Goal: Use online tool/utility: Use online tool/utility

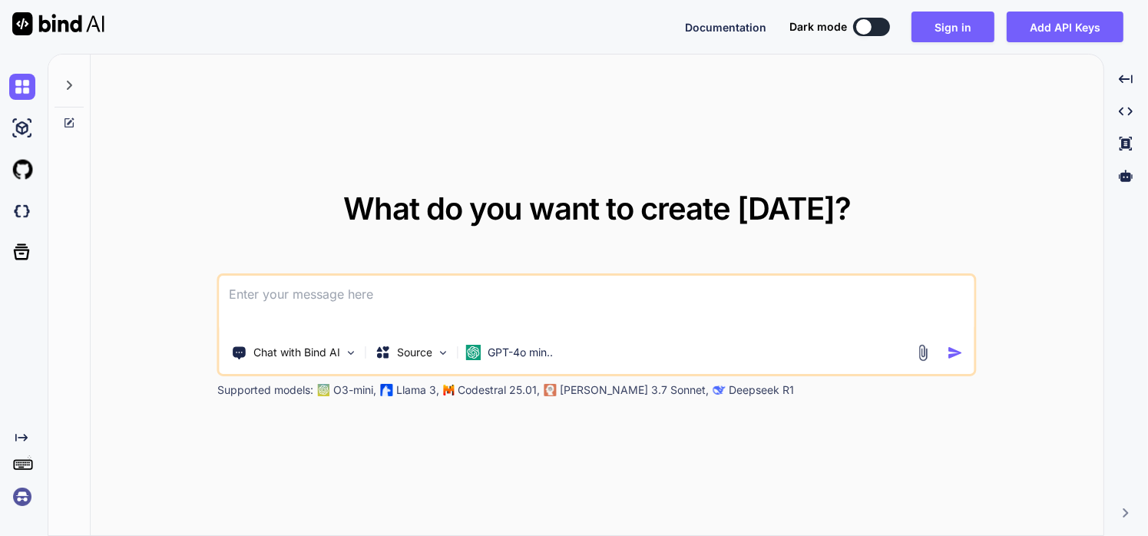
click at [858, 31] on div "Dark mode" at bounding box center [845, 27] width 110 height 18
click at [873, 32] on button at bounding box center [871, 27] width 37 height 18
type textarea "x"
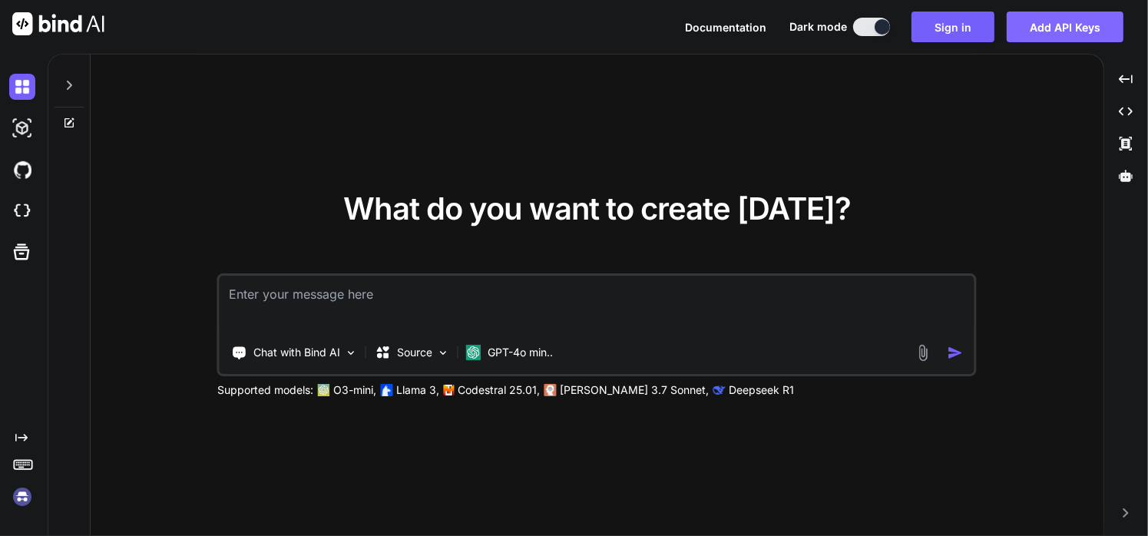
click at [1062, 31] on button "Add API Keys" at bounding box center [1065, 27] width 117 height 31
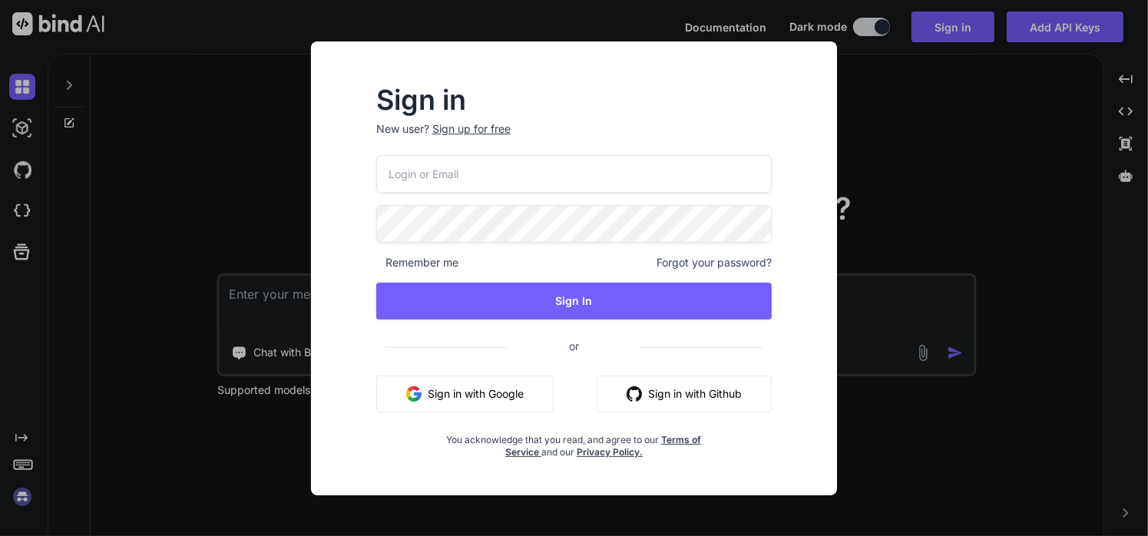
click at [426, 387] on button "Sign in with Google" at bounding box center [464, 394] width 177 height 37
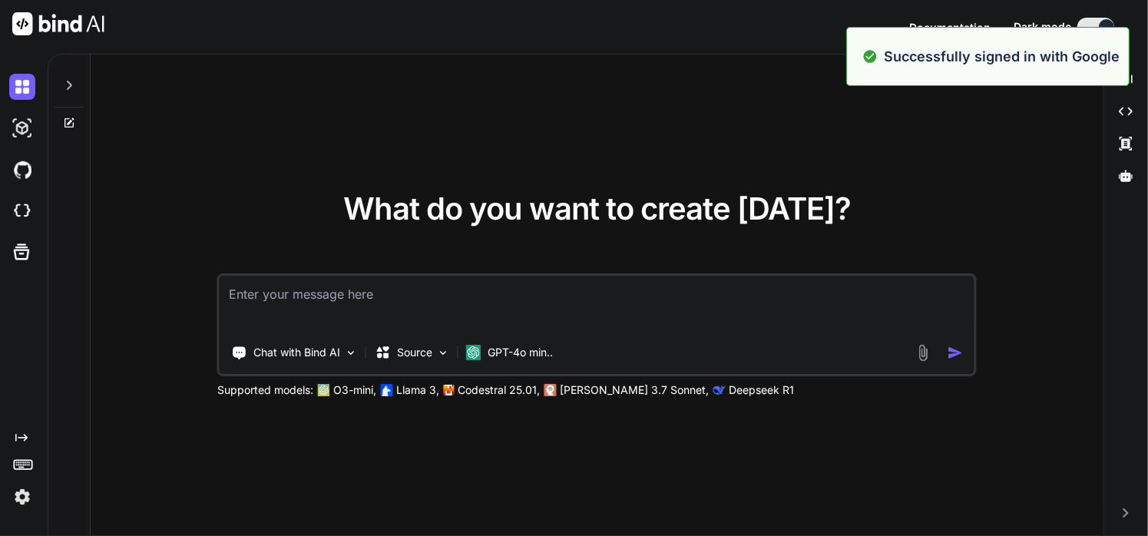
click at [995, 169] on div "What do you want to create [DATE]? Chat with Bind AI Source GPT-4o min.. Suppor…" at bounding box center [597, 296] width 1013 height 482
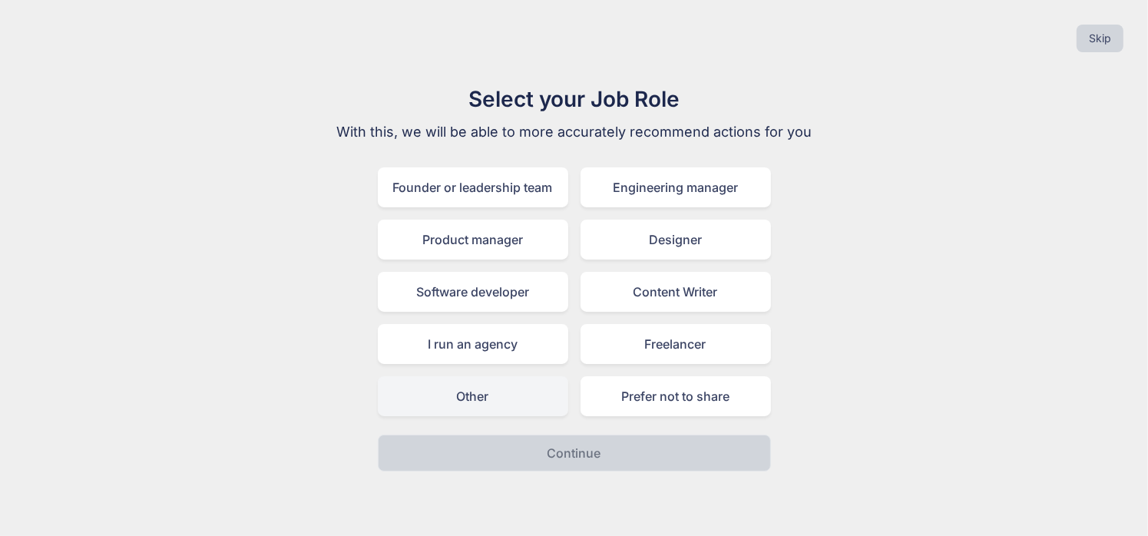
click at [501, 381] on div "Other" at bounding box center [473, 396] width 190 height 40
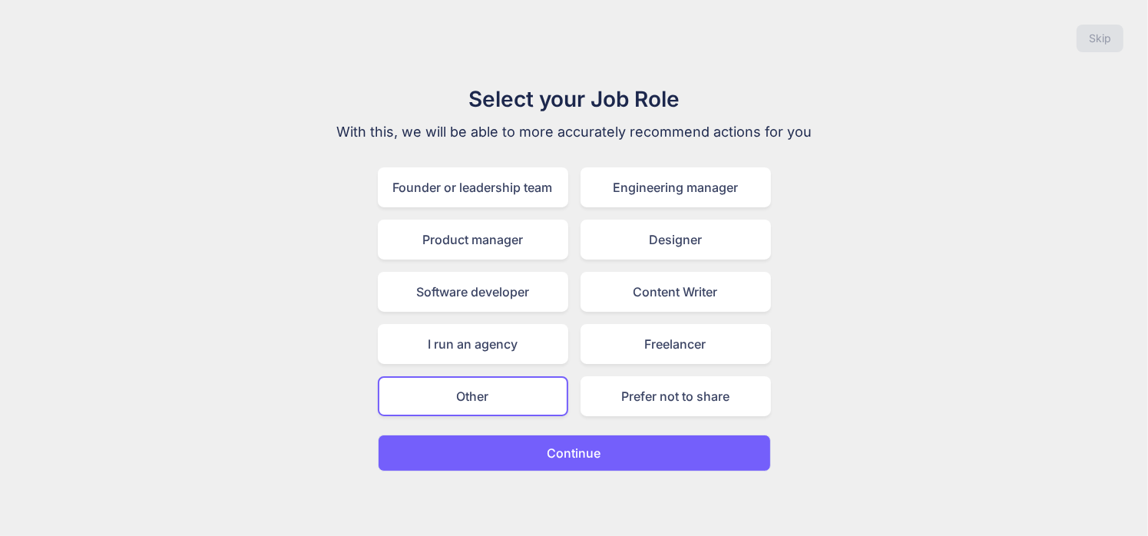
click at [538, 459] on button "Continue" at bounding box center [574, 453] width 393 height 37
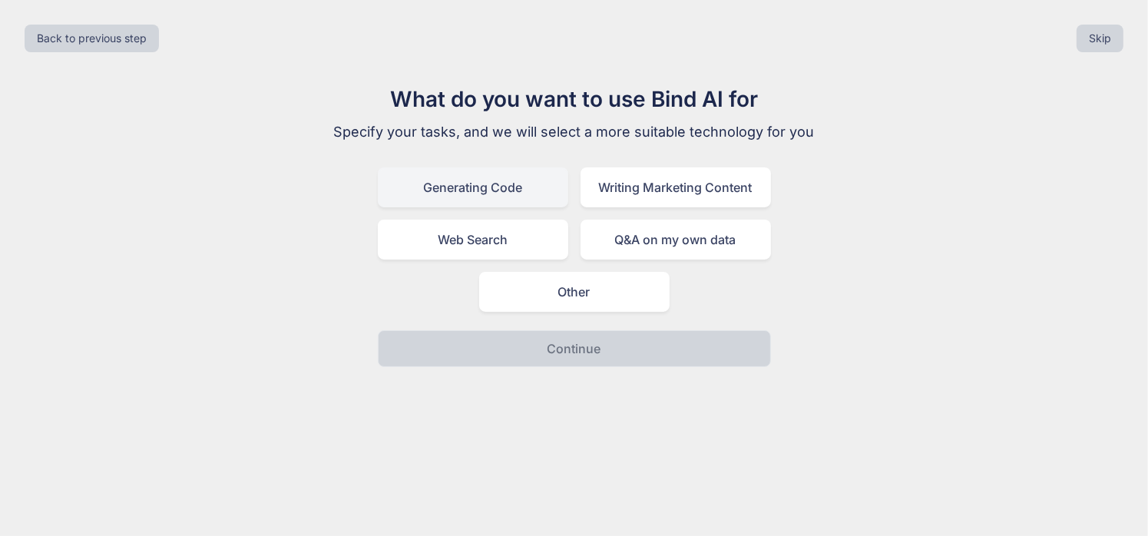
click at [510, 181] on div "Generating Code" at bounding box center [473, 187] width 190 height 40
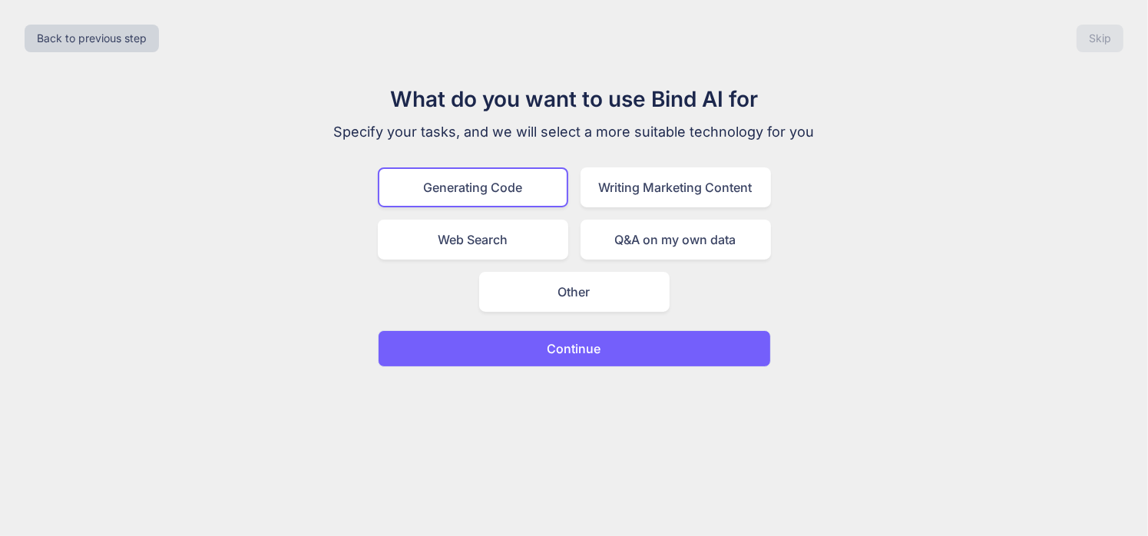
click at [544, 342] on button "Continue" at bounding box center [574, 348] width 393 height 37
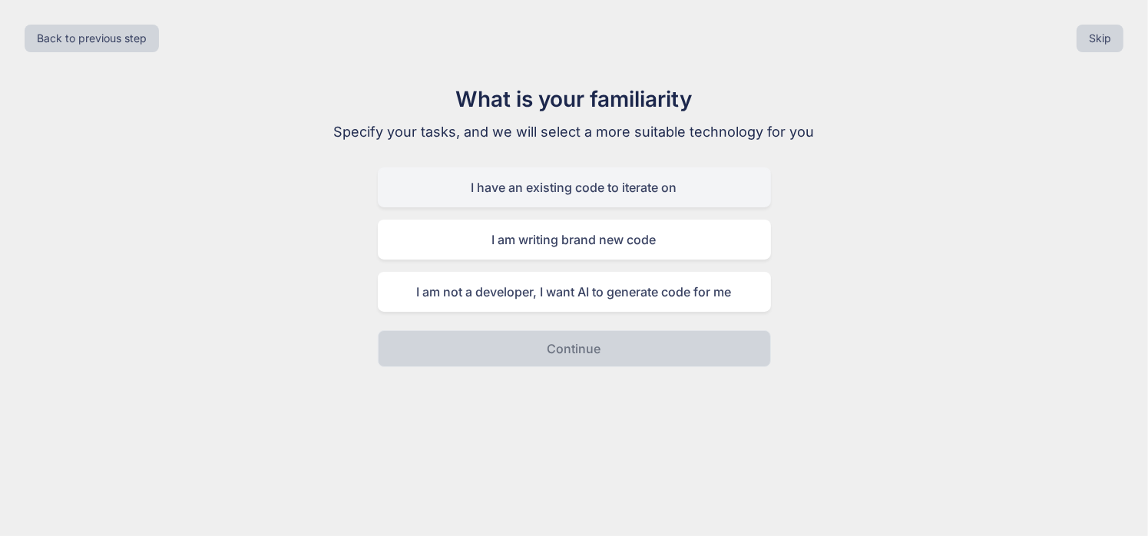
click at [652, 177] on div "I have an existing code to iterate on" at bounding box center [574, 187] width 393 height 40
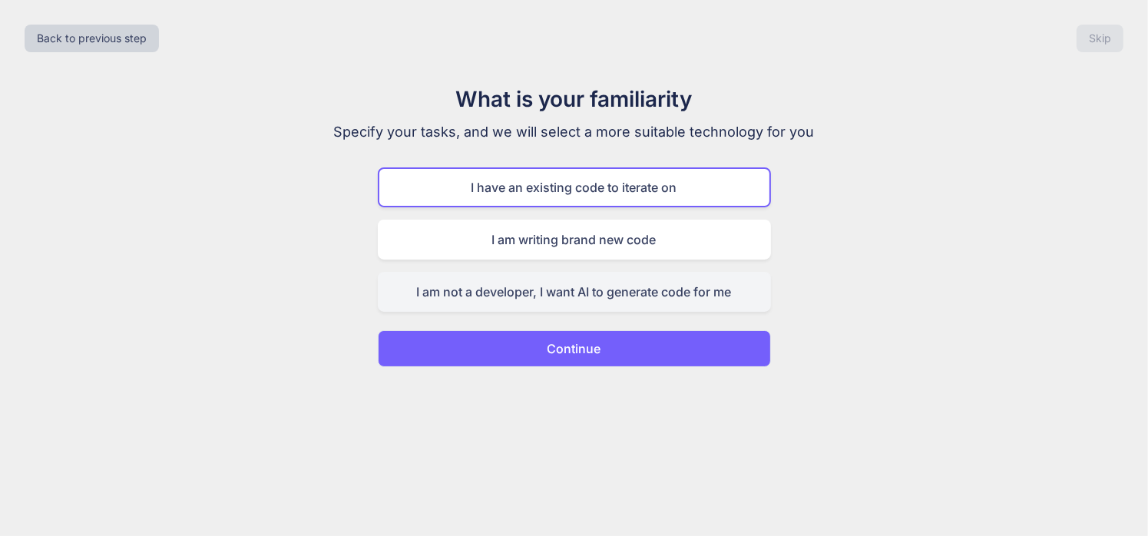
click at [610, 304] on div "I am not a developer, I want AI to generate code for me" at bounding box center [574, 292] width 393 height 40
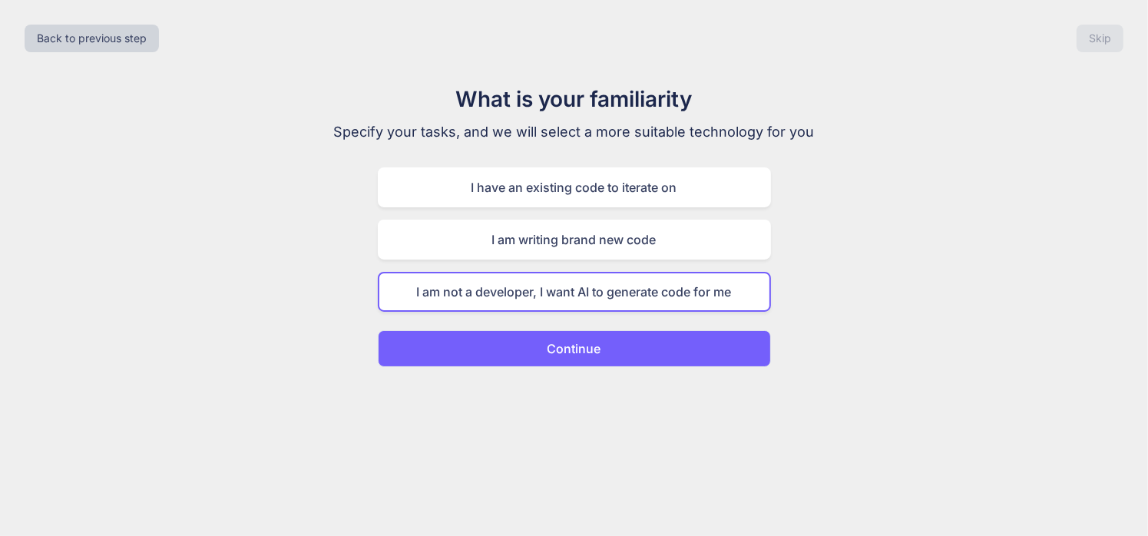
click at [606, 354] on button "Continue" at bounding box center [574, 348] width 393 height 37
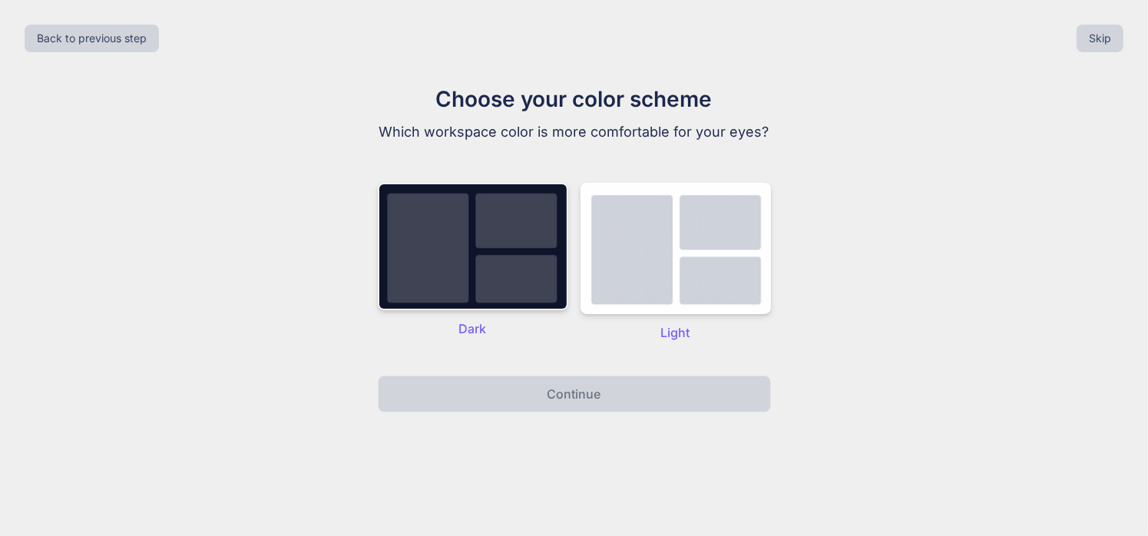
click at [486, 302] on img at bounding box center [473, 247] width 190 height 128
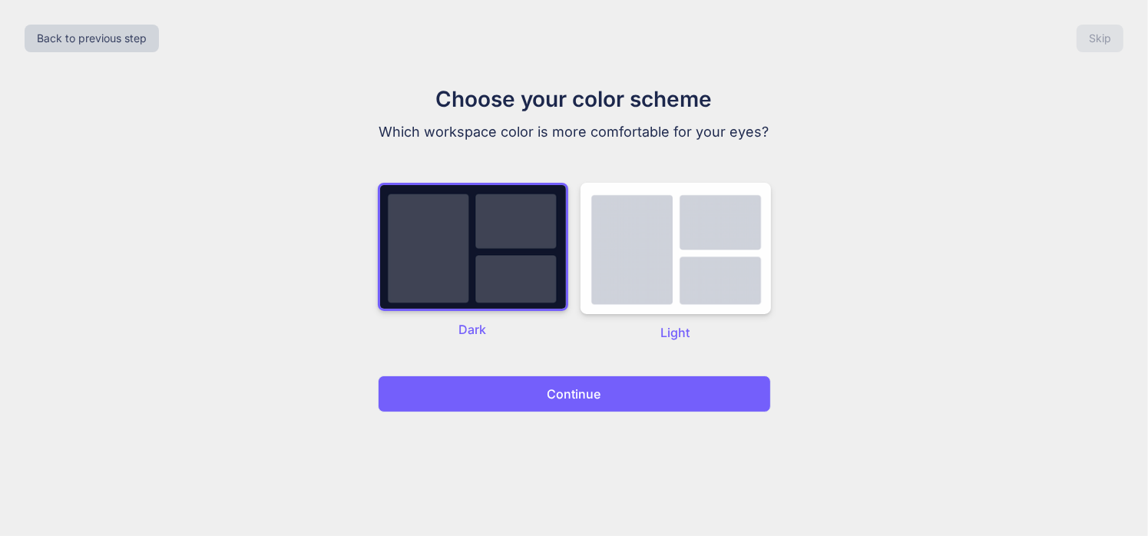
click at [512, 403] on button "Continue" at bounding box center [574, 394] width 393 height 37
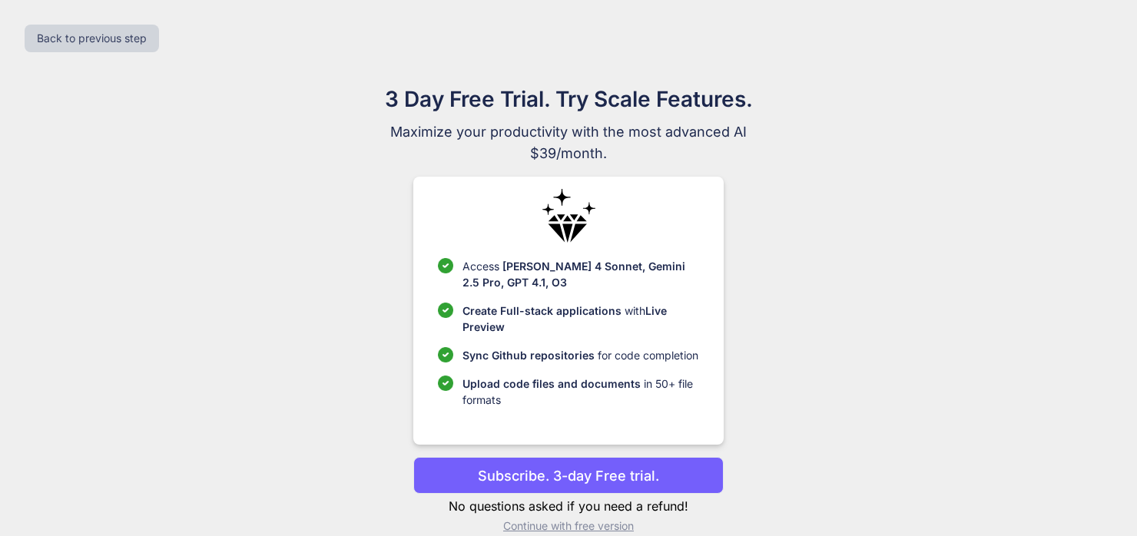
scroll to position [22, 0]
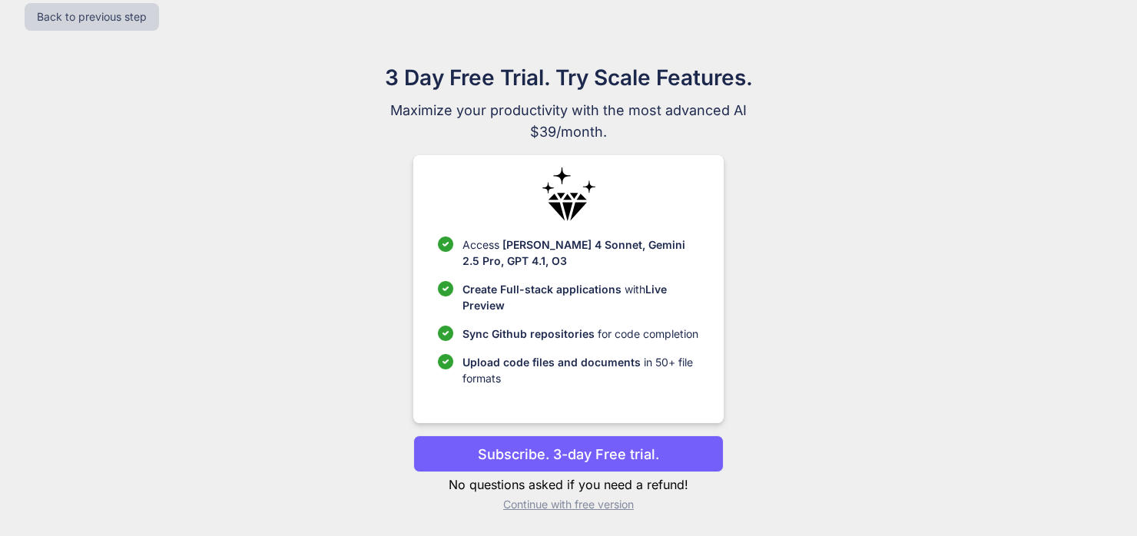
click at [556, 503] on p "Continue with free version" at bounding box center [568, 504] width 310 height 15
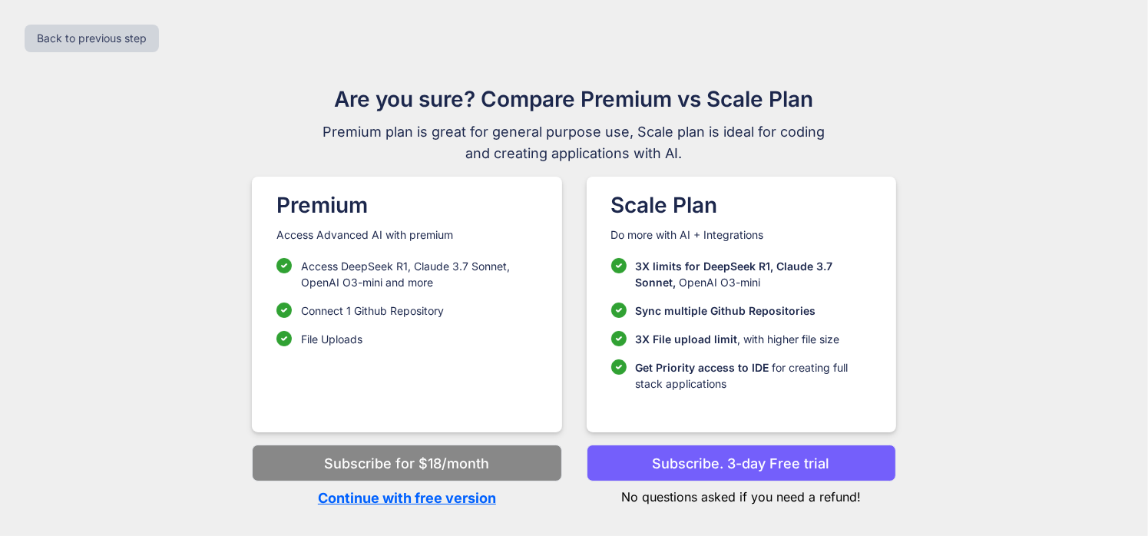
click at [446, 498] on p "Continue with free version" at bounding box center [407, 498] width 310 height 21
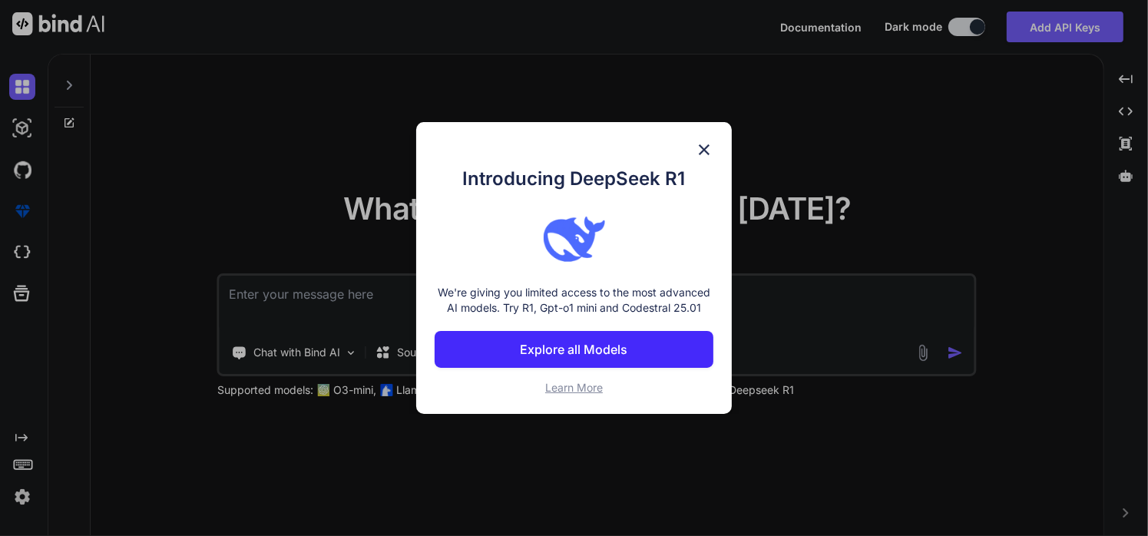
click at [704, 152] on img at bounding box center [704, 150] width 18 height 18
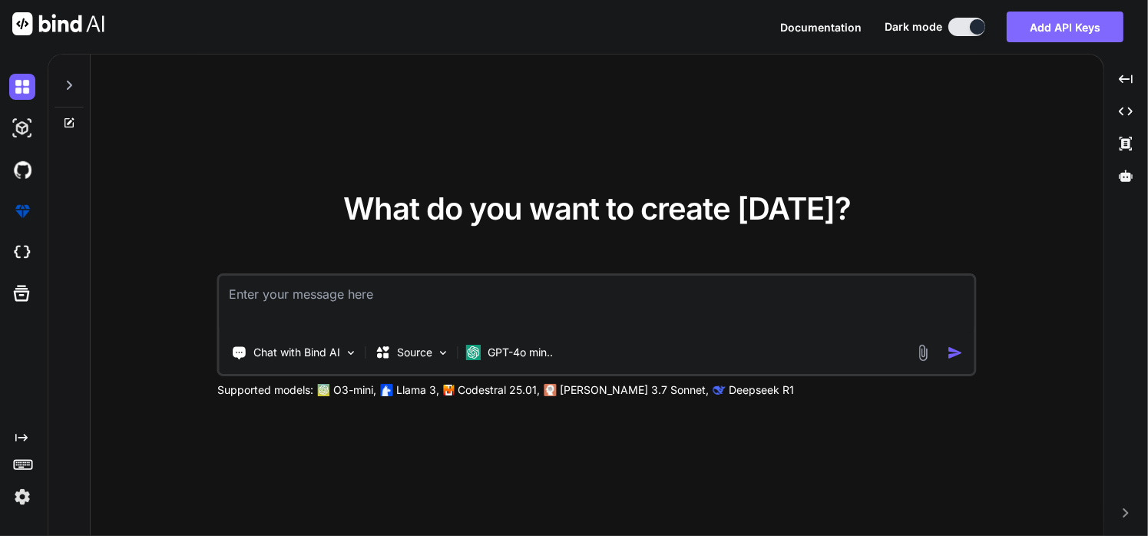
click at [1081, 15] on button "Add API Keys" at bounding box center [1065, 27] width 117 height 31
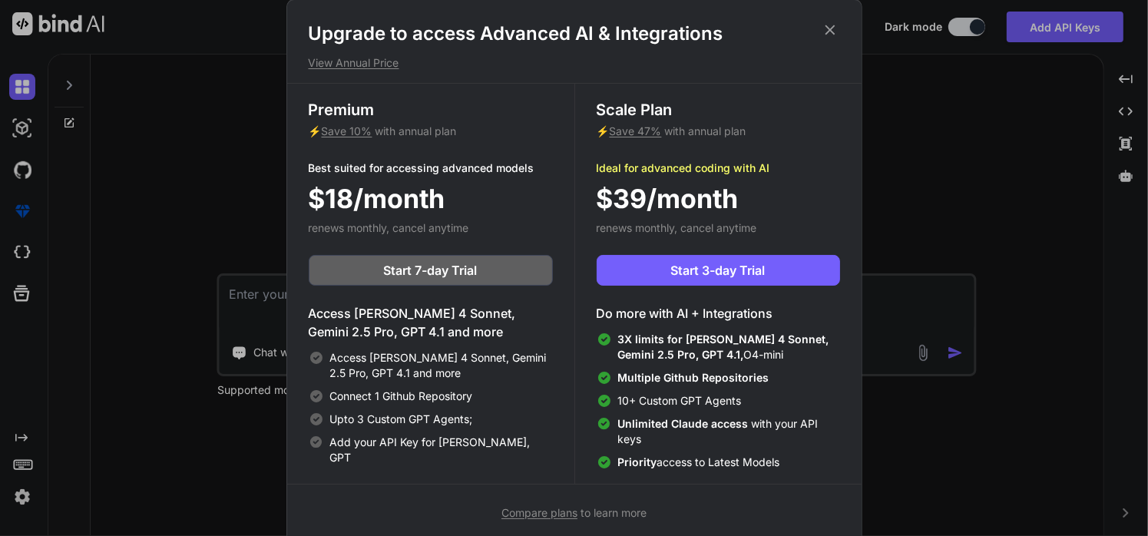
click at [971, 87] on div "Upgrade to access Advanced AI & Integrations View Annual Price Premium ⚡ Save 1…" at bounding box center [574, 268] width 1148 height 536
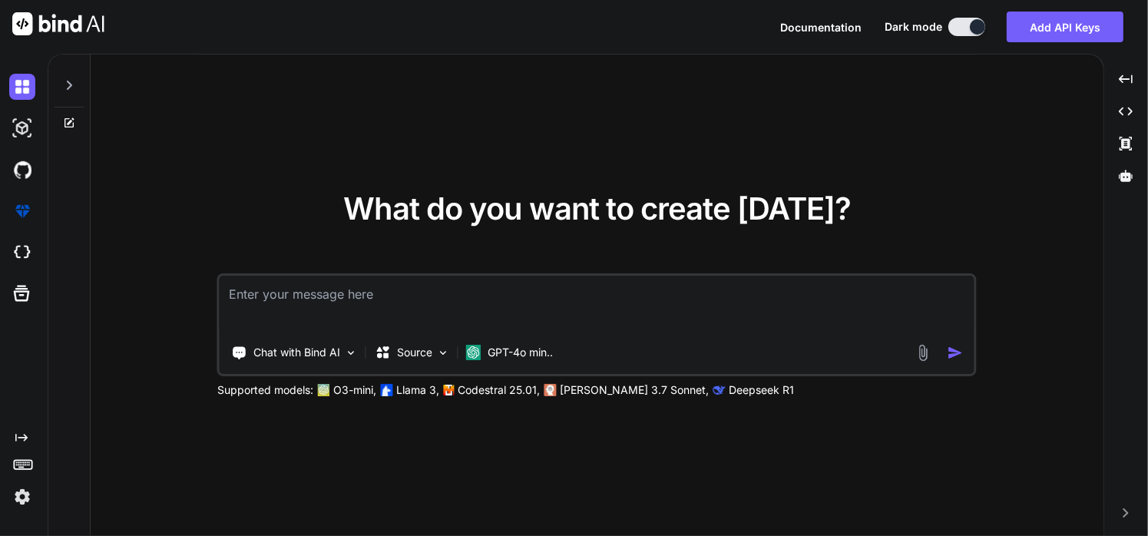
click at [922, 345] on img at bounding box center [924, 353] width 18 height 18
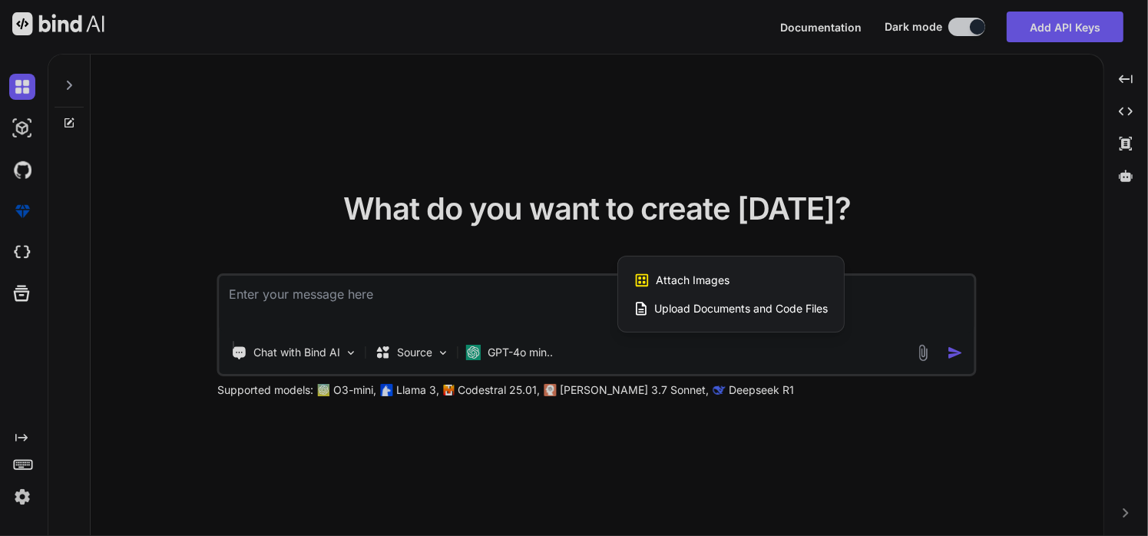
click at [745, 310] on span "Upload Documents and Code Files" at bounding box center [742, 308] width 174 height 15
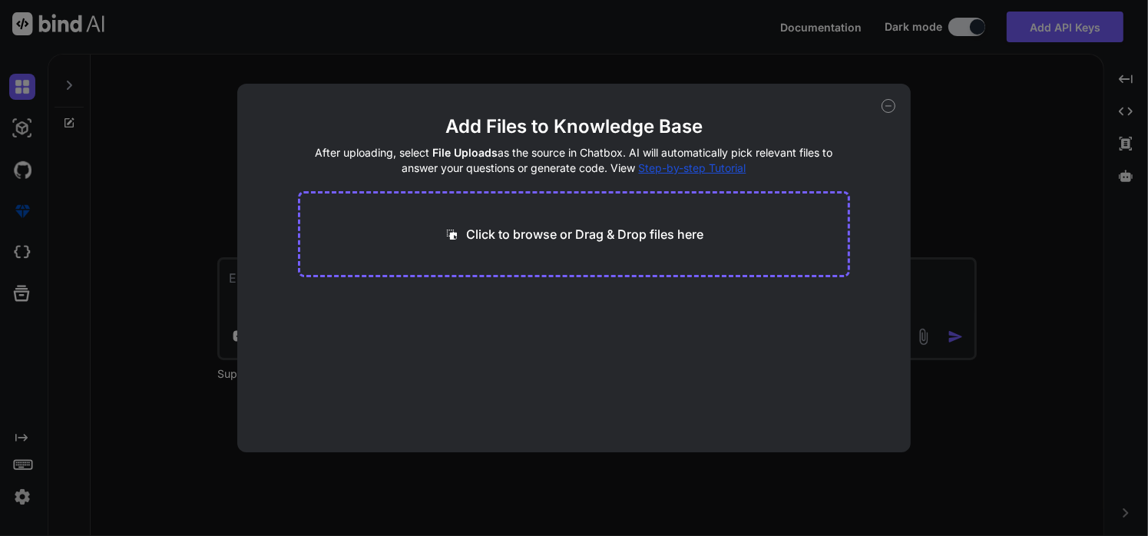
click at [487, 219] on div "Click to browse or Drag & Drop files here" at bounding box center [573, 234] width 551 height 86
click at [845, 412] on button "Finish" at bounding box center [824, 406] width 54 height 31
click at [894, 102] on icon at bounding box center [889, 106] width 14 height 14
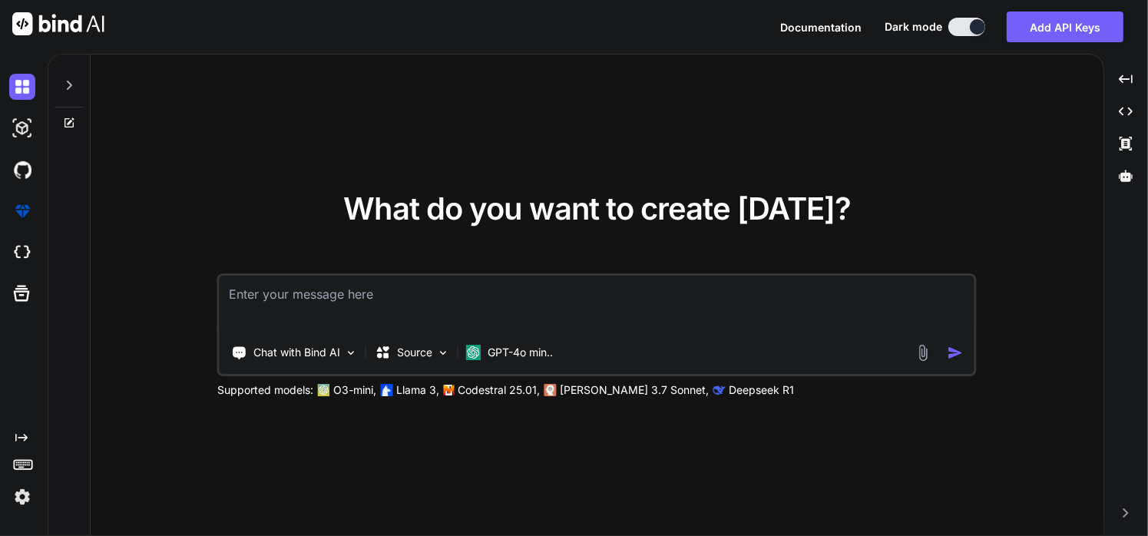
click at [333, 311] on textarea at bounding box center [597, 304] width 755 height 57
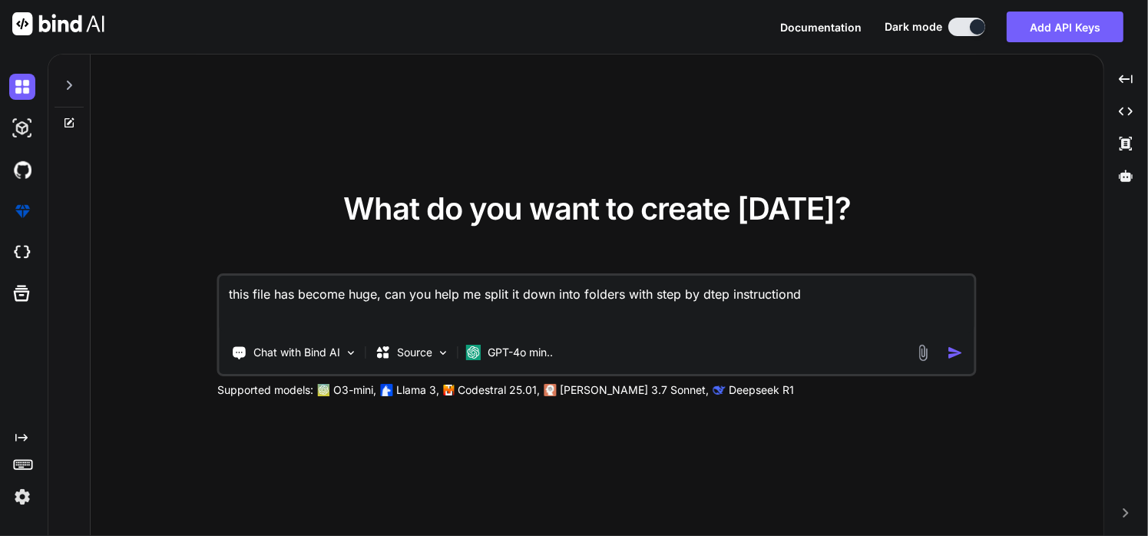
type textarea "this file has become huge, can you help me split it down into folders with step…"
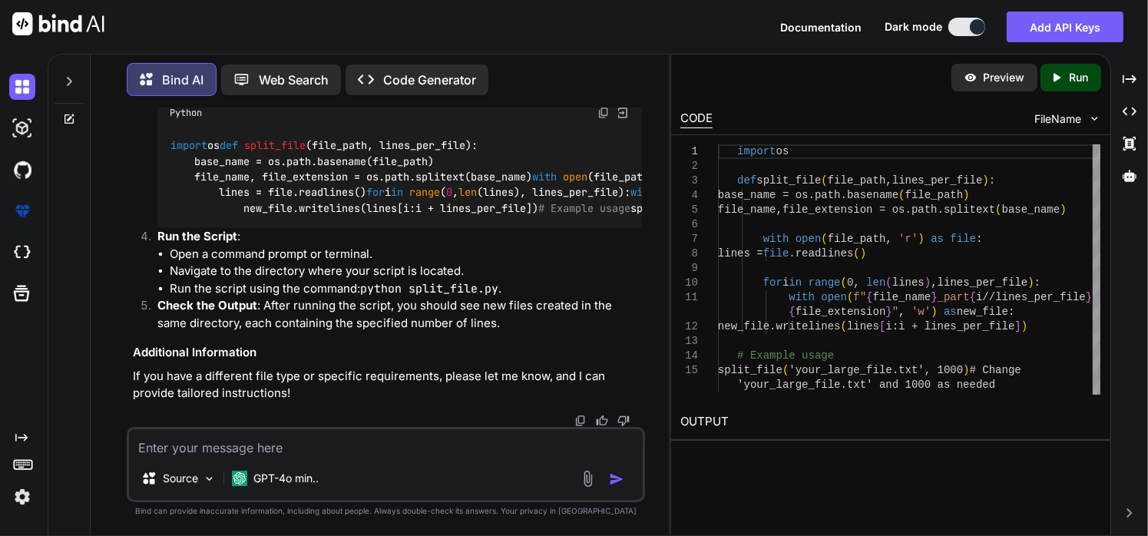
scroll to position [767, 0]
click at [235, 449] on textarea at bounding box center [386, 443] width 515 height 28
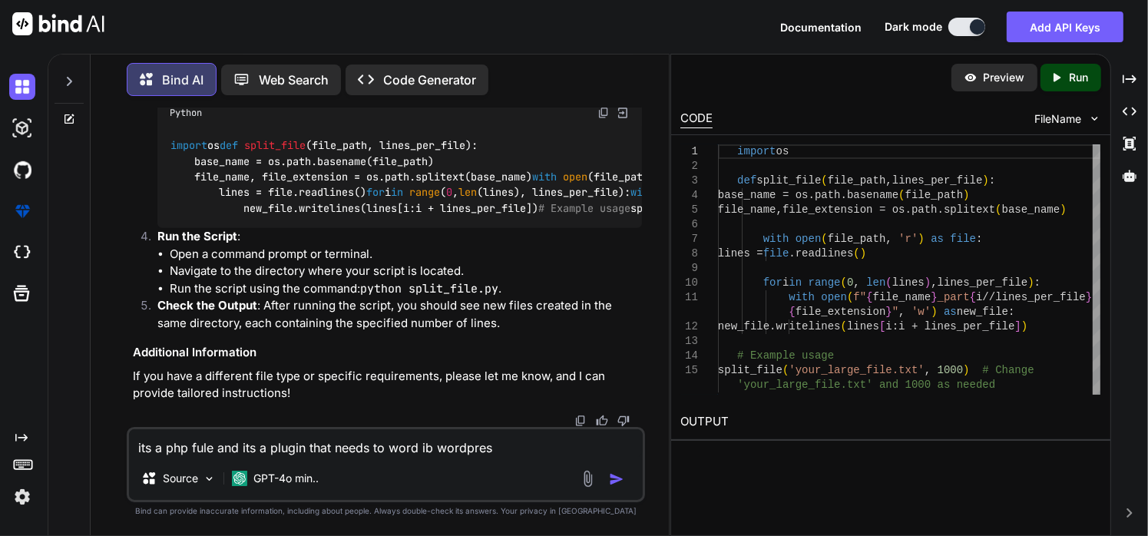
type textarea "its a php fule and its a plugin that needs to word ib wordpress"
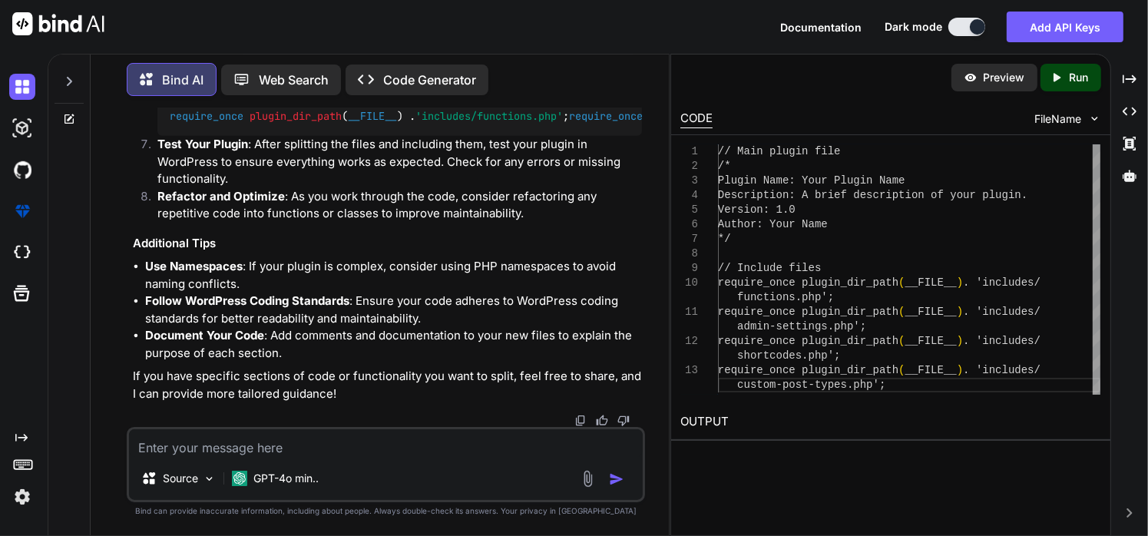
scroll to position [1885, 0]
click at [581, 476] on img at bounding box center [588, 479] width 18 height 18
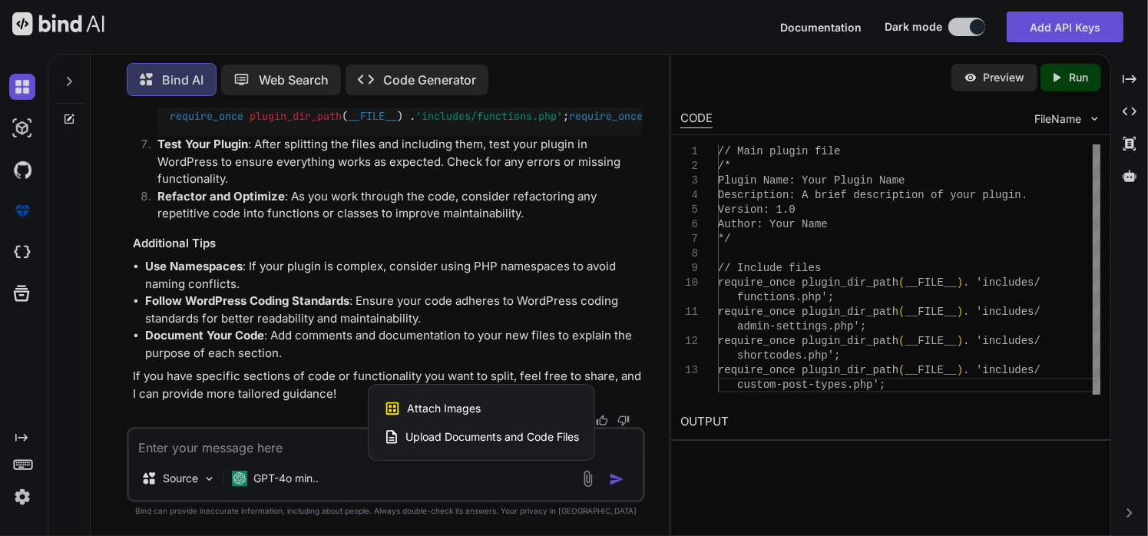
click at [504, 444] on span "Upload Documents and Code Files" at bounding box center [493, 436] width 174 height 15
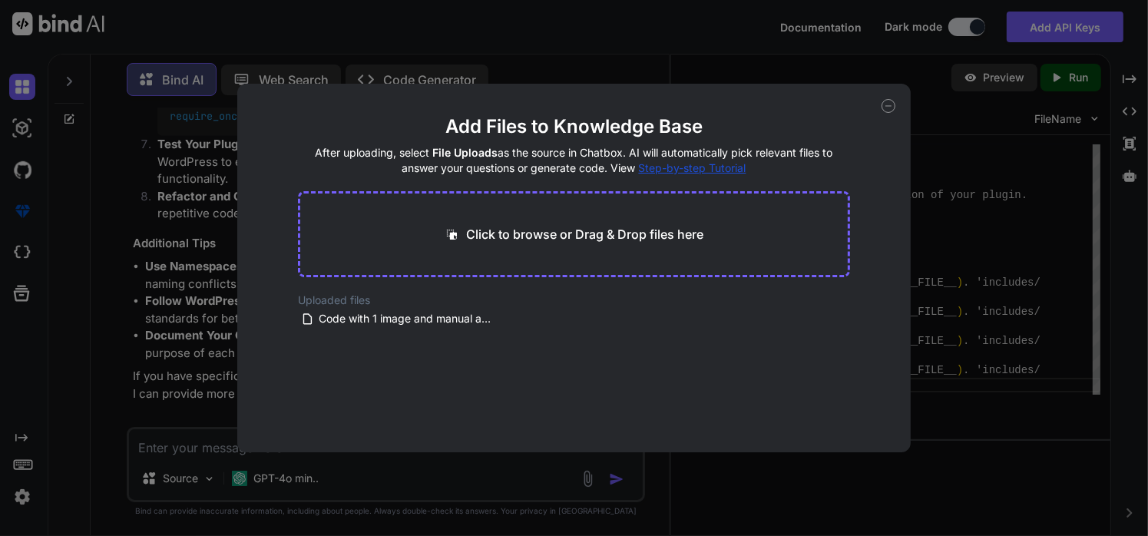
click at [490, 216] on div "Click to browse or Drag & Drop files here" at bounding box center [573, 234] width 551 height 86
click at [890, 107] on icon at bounding box center [889, 106] width 14 height 14
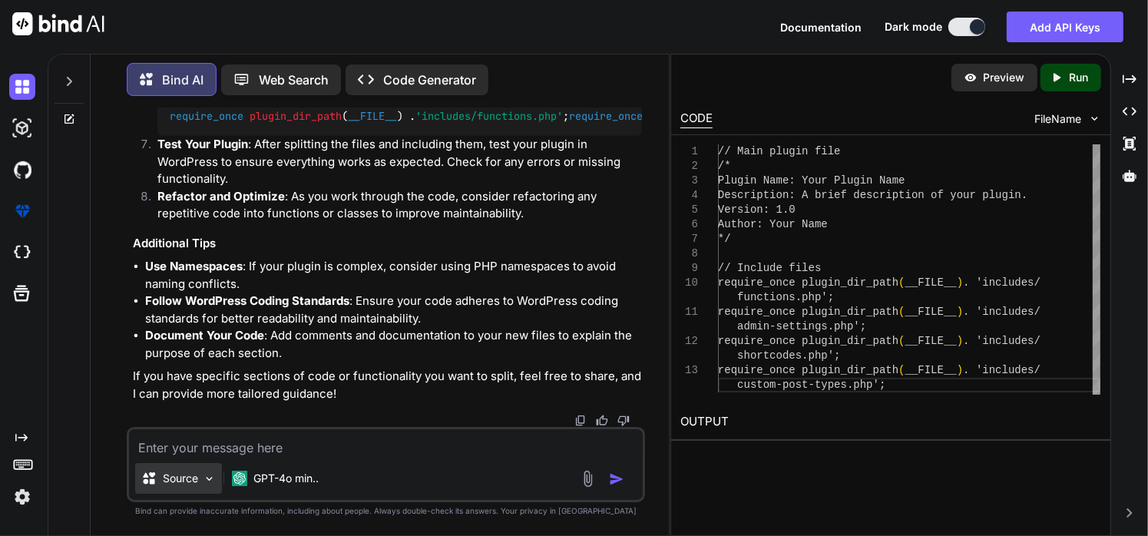
click at [175, 492] on div "Source" at bounding box center [178, 478] width 87 height 31
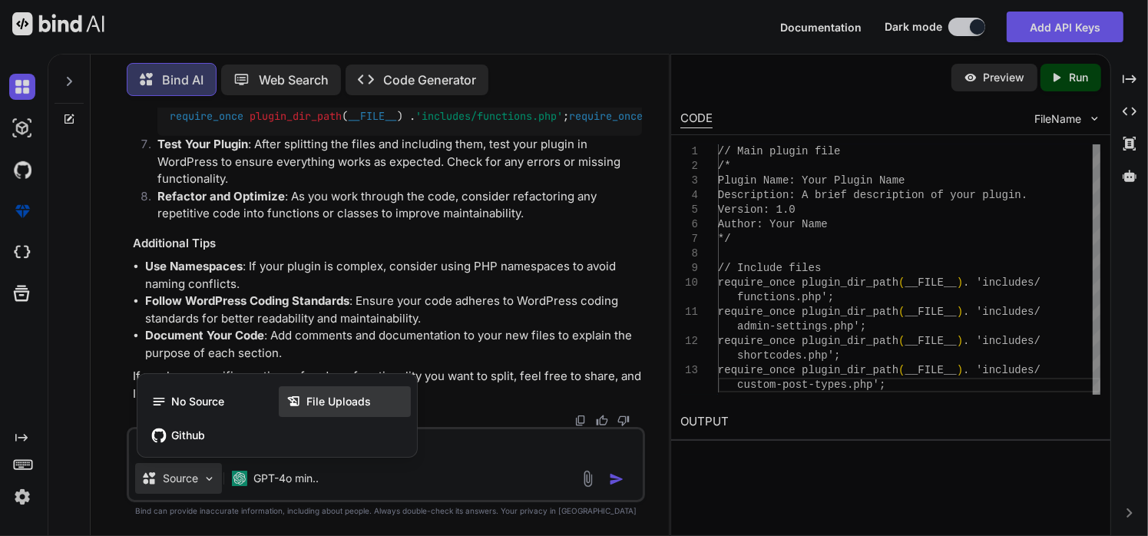
click at [320, 393] on div "File Uploads" at bounding box center [345, 401] width 132 height 31
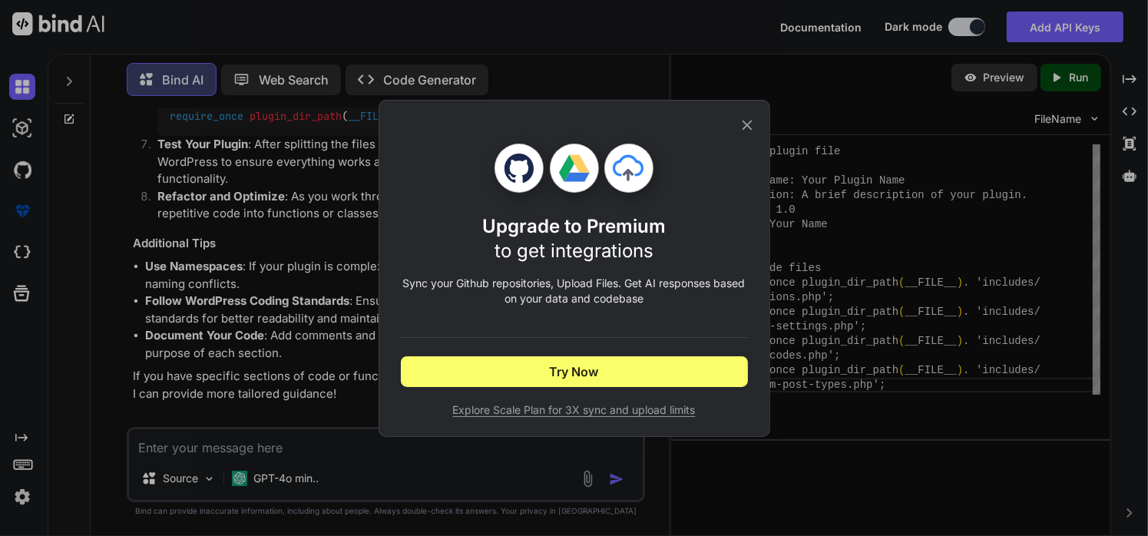
click at [744, 117] on icon at bounding box center [747, 125] width 17 height 17
